Goal: Task Accomplishment & Management: Complete application form

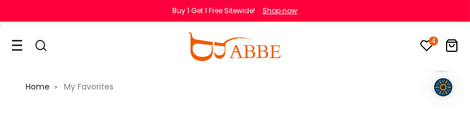
scroll to position [0, 1]
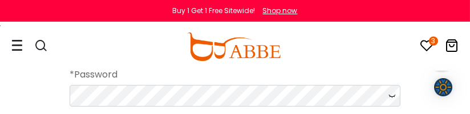
scroll to position [227, 0]
